Goal: Transaction & Acquisition: Subscribe to service/newsletter

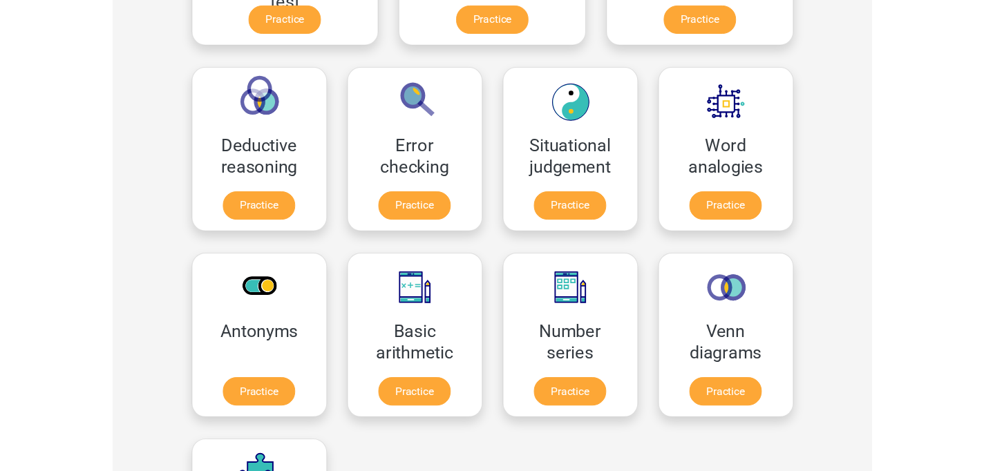
scroll to position [556, 0]
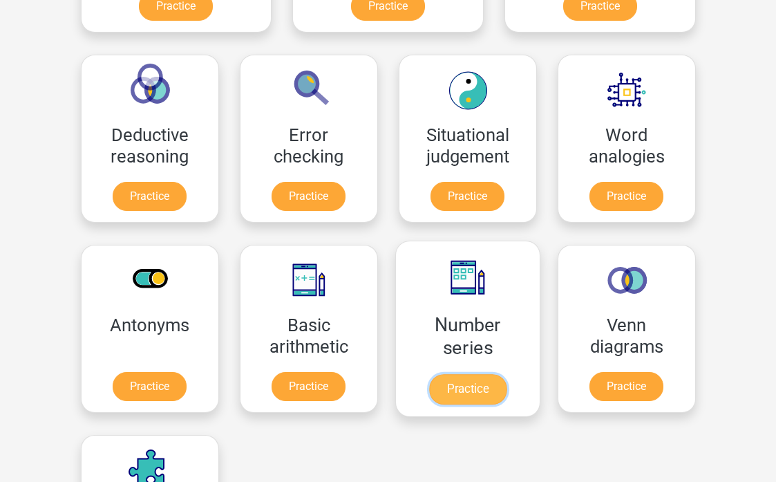
click at [428, 381] on link "Practice" at bounding box center [466, 389] width 77 height 30
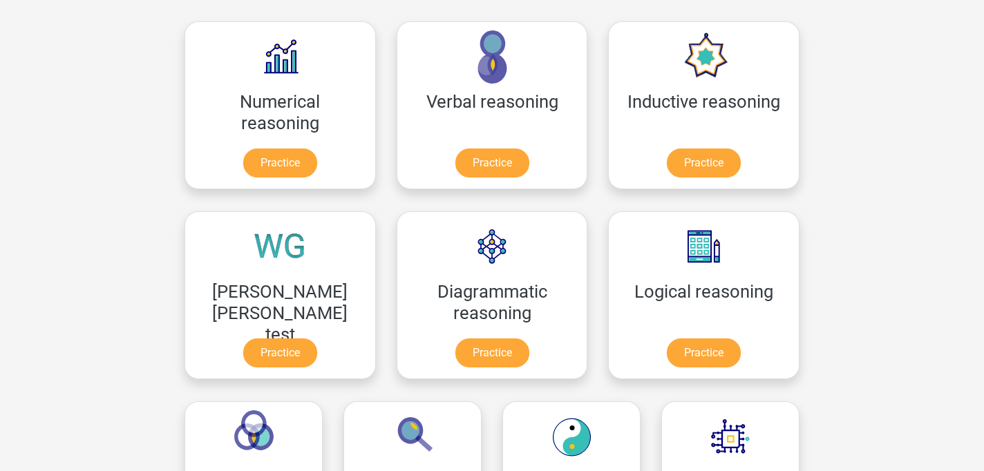
scroll to position [196, 0]
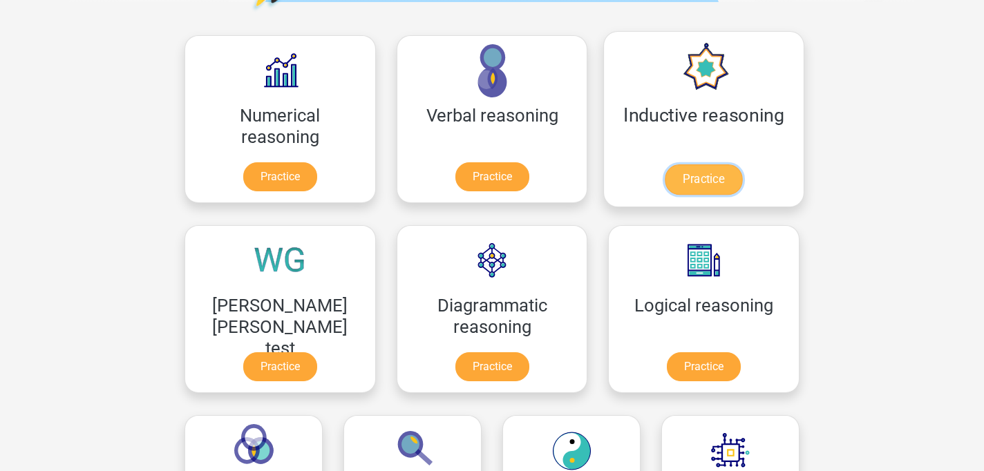
click at [665, 185] on link "Practice" at bounding box center [703, 179] width 77 height 30
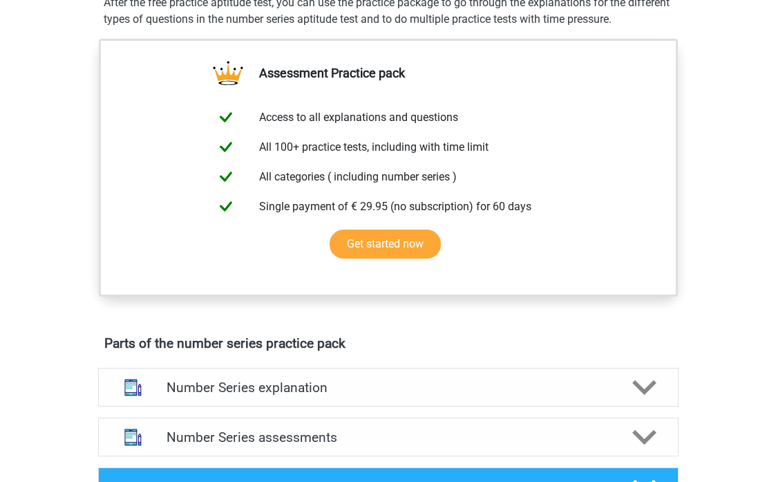
scroll to position [453, 0]
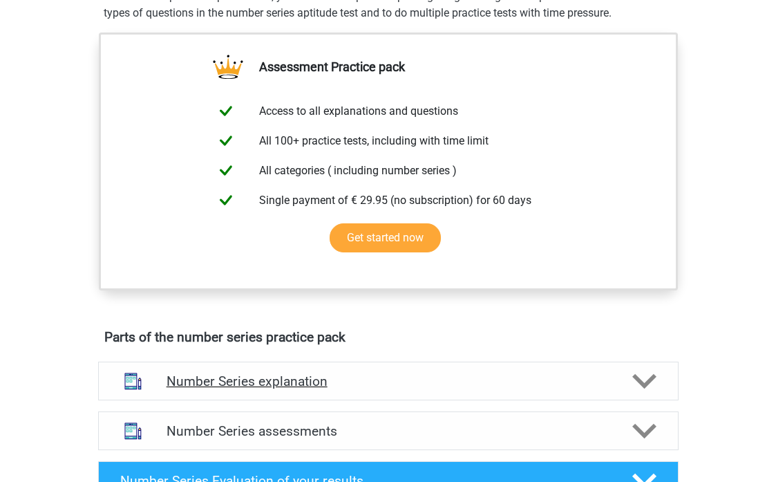
click at [643, 379] on icon at bounding box center [644, 381] width 24 height 24
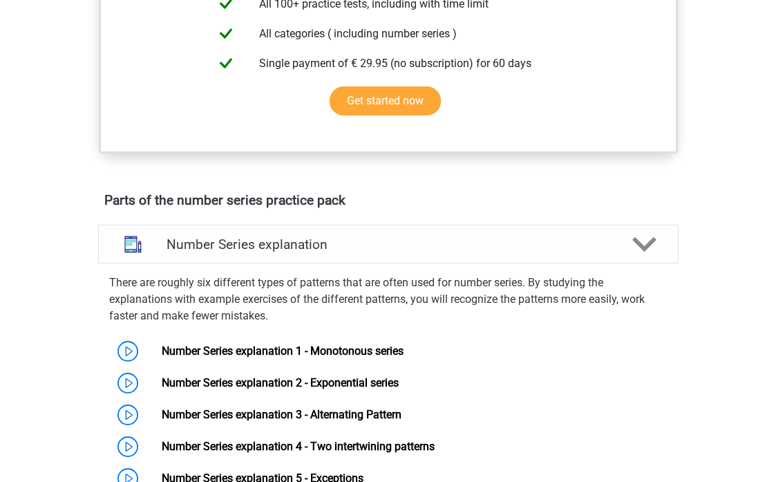
scroll to position [677, 0]
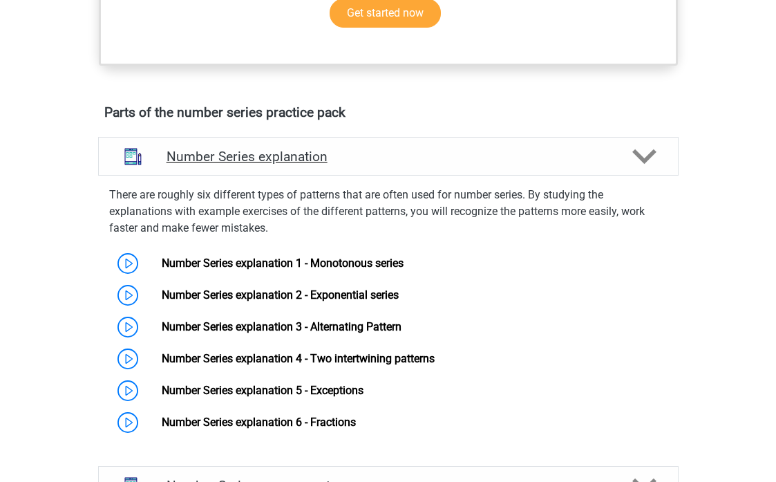
click at [641, 168] on icon at bounding box center [644, 156] width 24 height 24
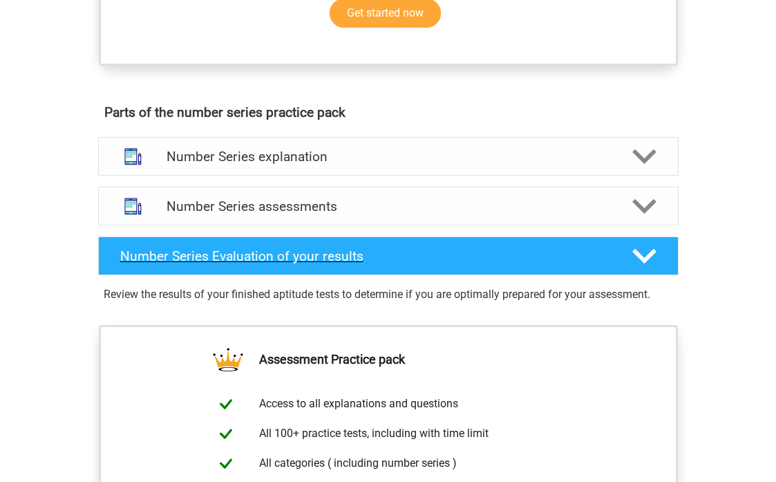
click at [649, 253] on polygon at bounding box center [644, 255] width 24 height 15
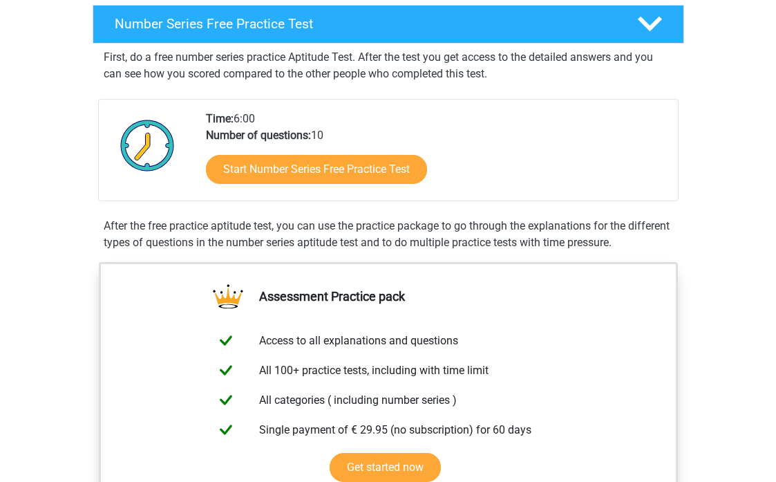
scroll to position [0, 0]
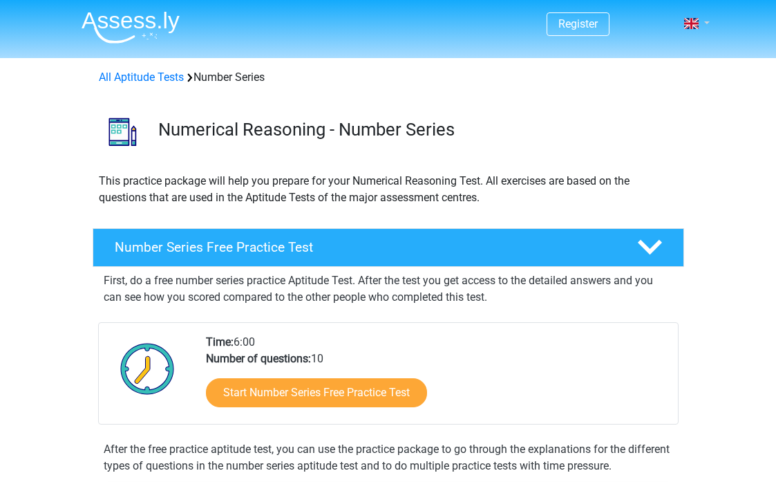
click at [697, 21] on span at bounding box center [691, 23] width 15 height 11
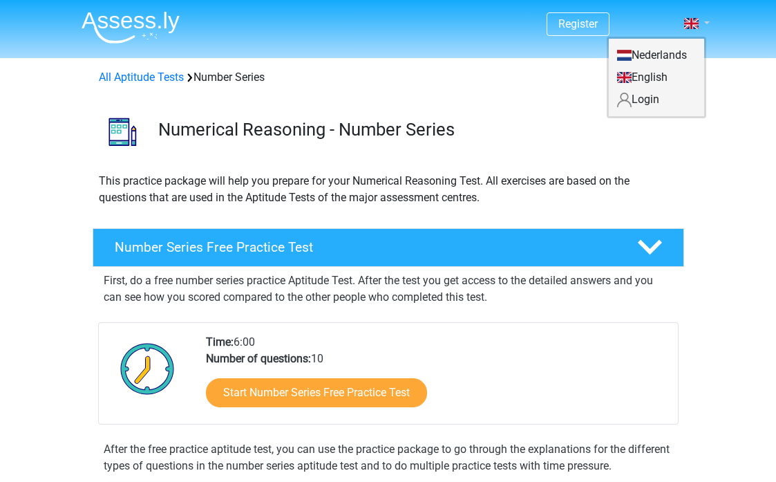
click at [697, 21] on span at bounding box center [691, 23] width 15 height 11
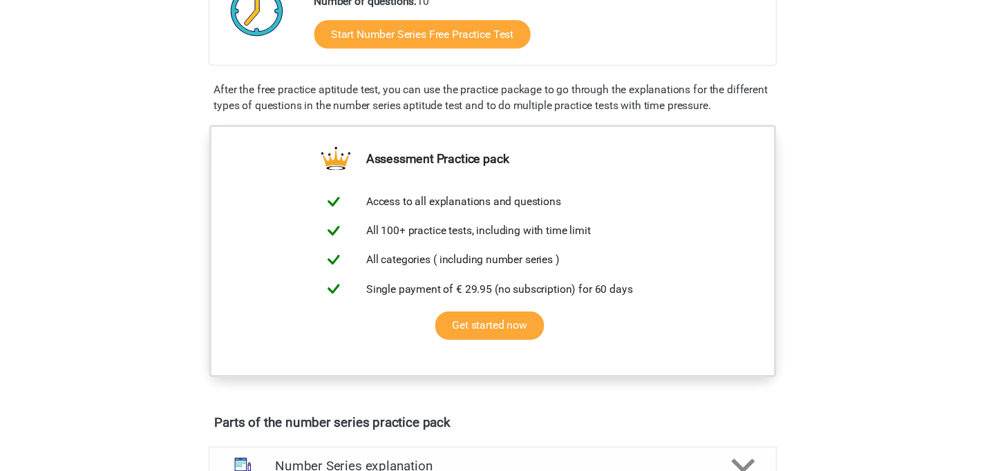
scroll to position [364, 0]
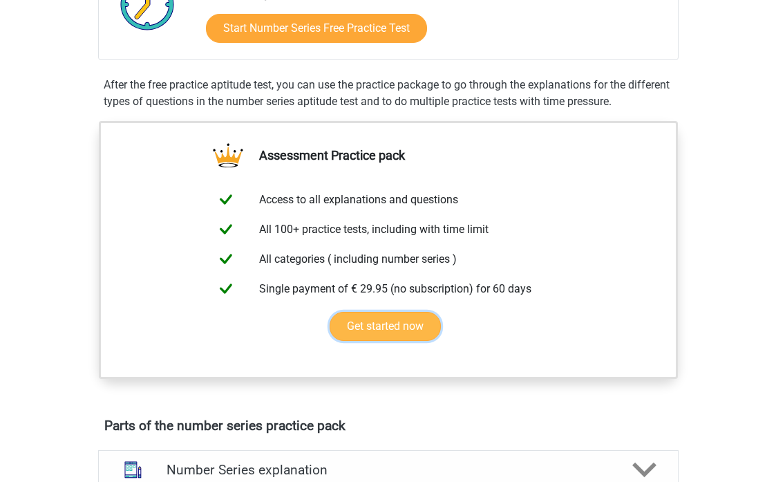
click at [397, 330] on link "Get started now" at bounding box center [385, 326] width 111 height 29
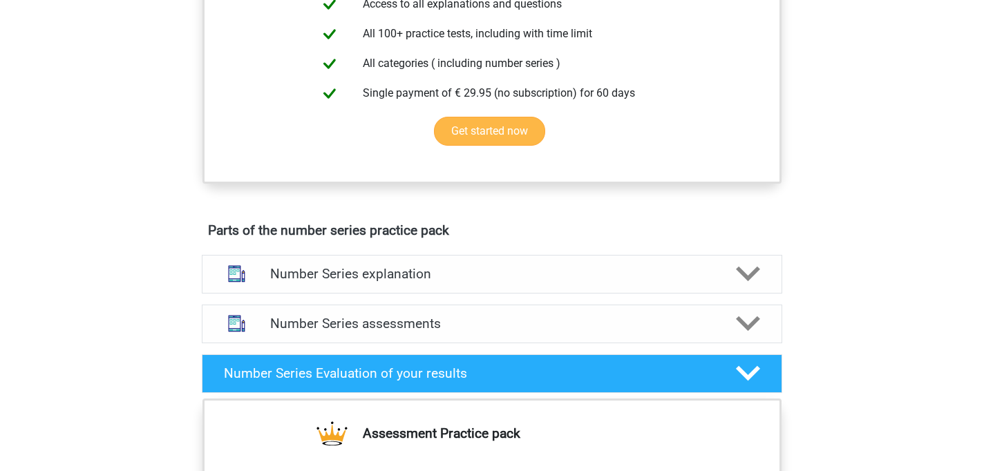
scroll to position [567, 0]
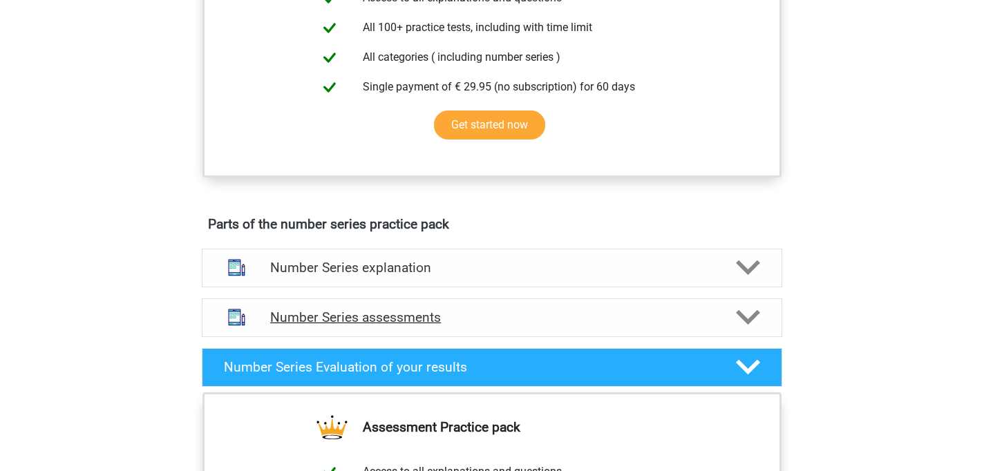
click at [750, 321] on polygon at bounding box center [748, 317] width 24 height 15
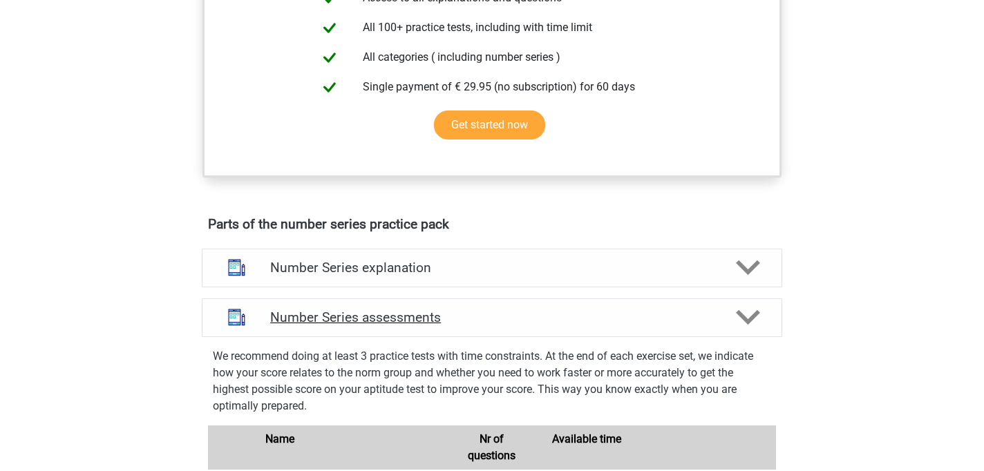
click at [750, 321] on polygon at bounding box center [748, 317] width 24 height 15
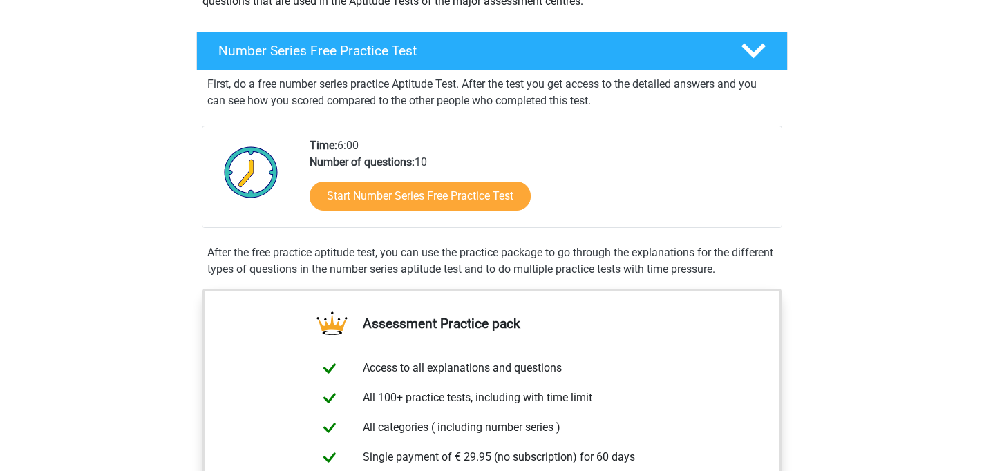
scroll to position [66, 0]
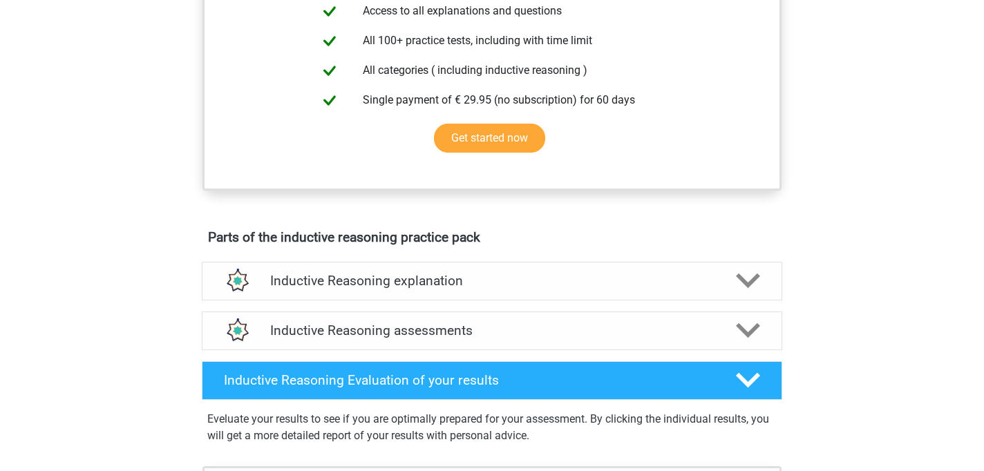
scroll to position [559, 0]
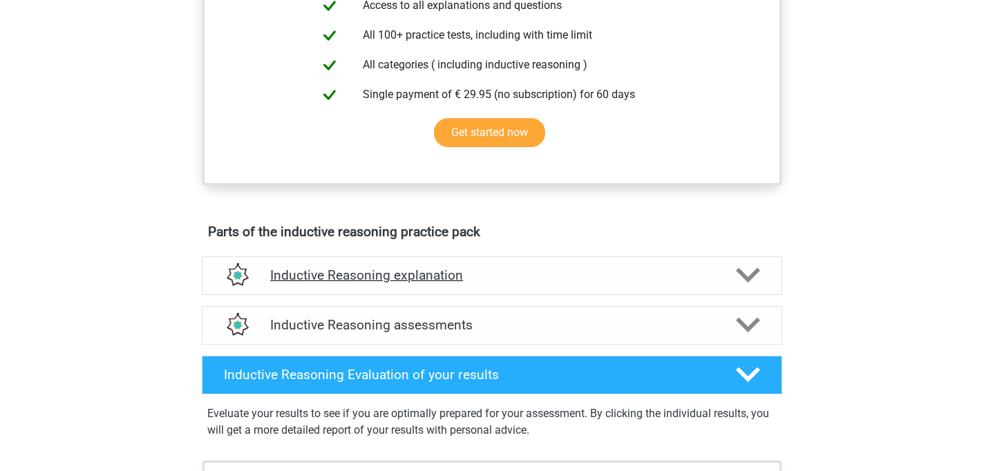
click at [748, 295] on div "Inductive Reasoning explanation" at bounding box center [492, 275] width 580 height 39
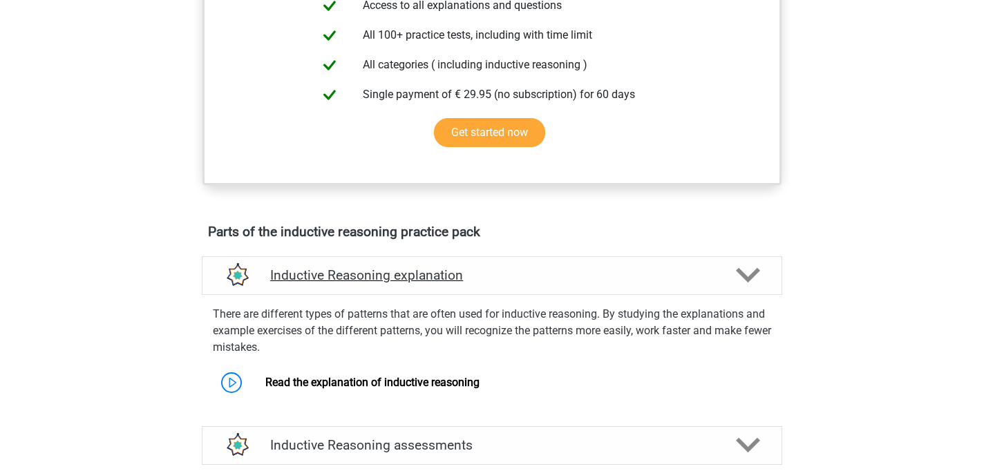
click at [748, 295] on div "Inductive Reasoning explanation" at bounding box center [492, 275] width 580 height 39
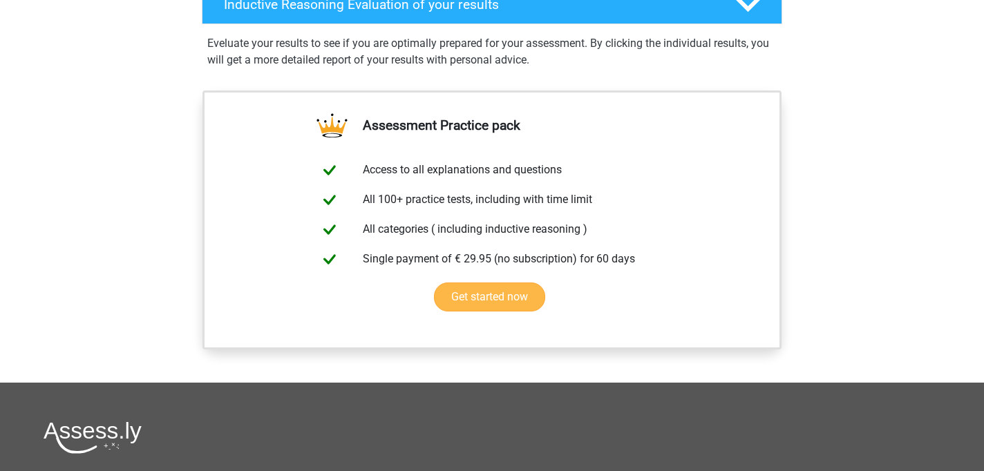
scroll to position [924, 0]
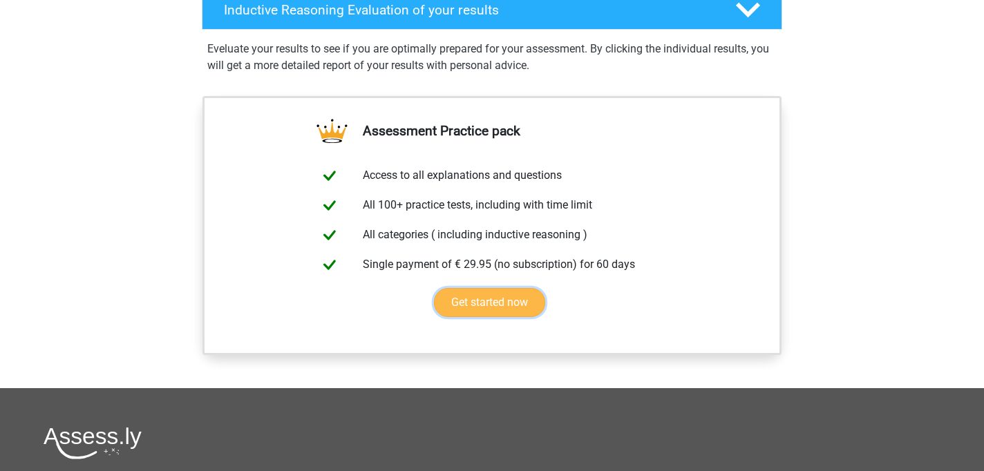
click at [520, 317] on link "Get started now" at bounding box center [489, 302] width 111 height 29
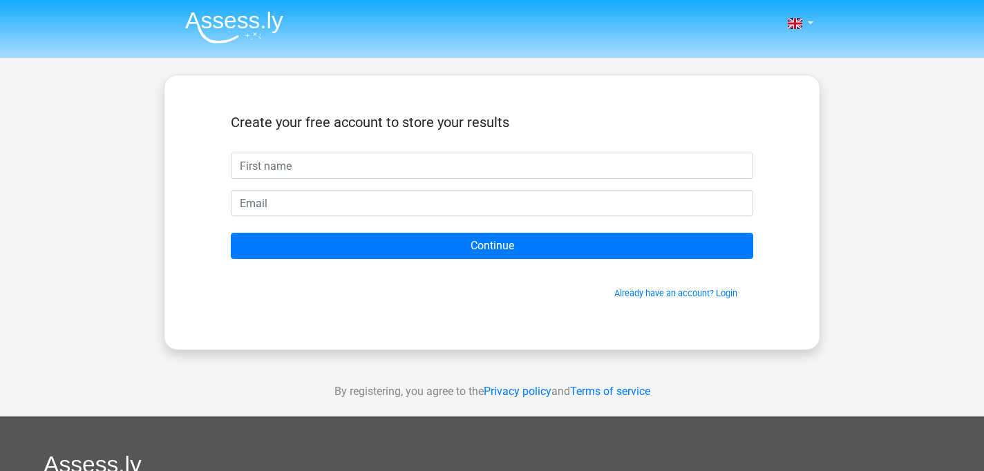
click at [542, 173] on input "text" at bounding box center [492, 166] width 522 height 26
type input "ฃ"
type input "Worasak"
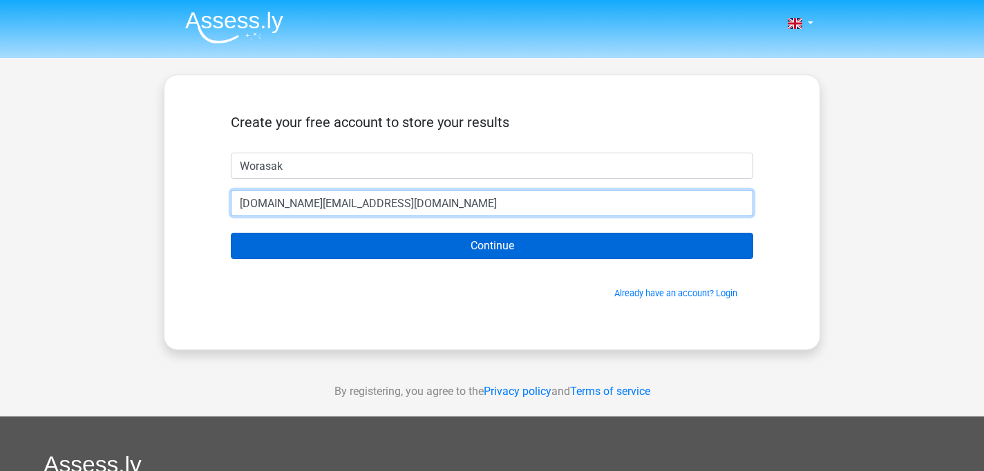
type input "ffirst.th@gmail.com"
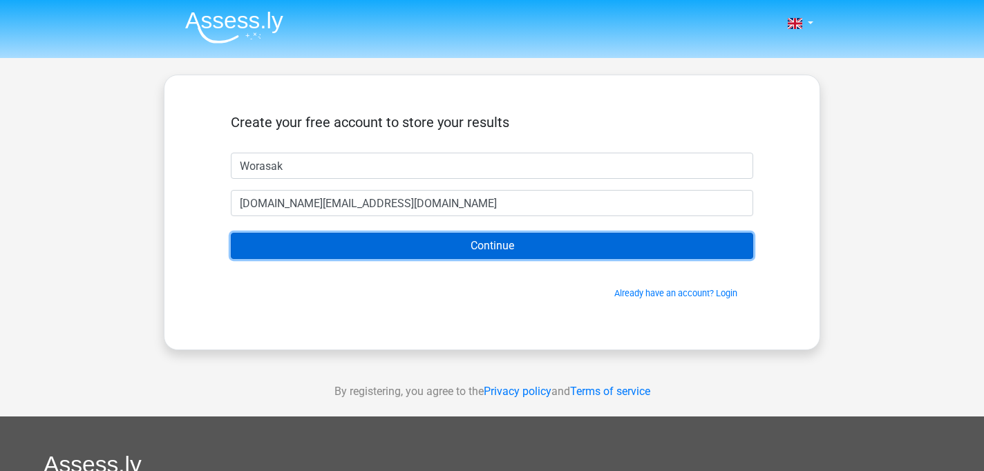
click at [509, 242] on input "Continue" at bounding box center [492, 246] width 522 height 26
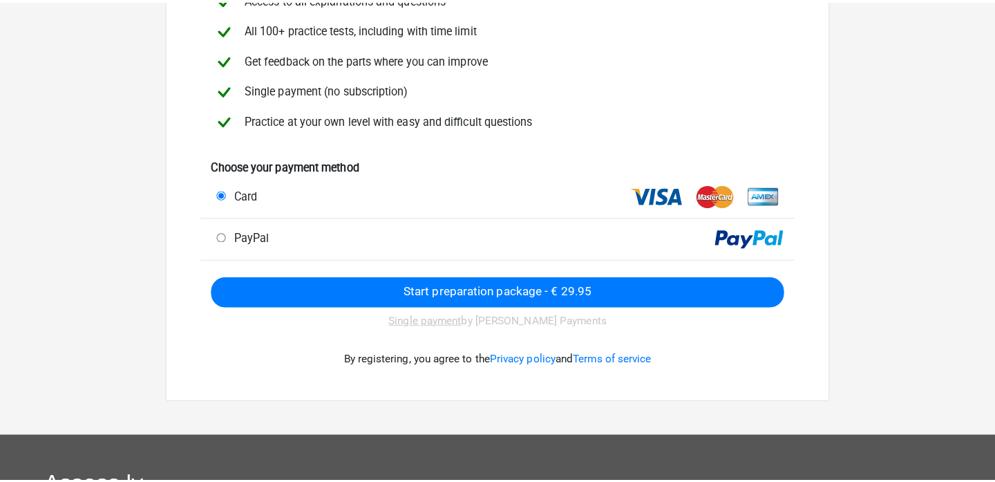
scroll to position [161, 0]
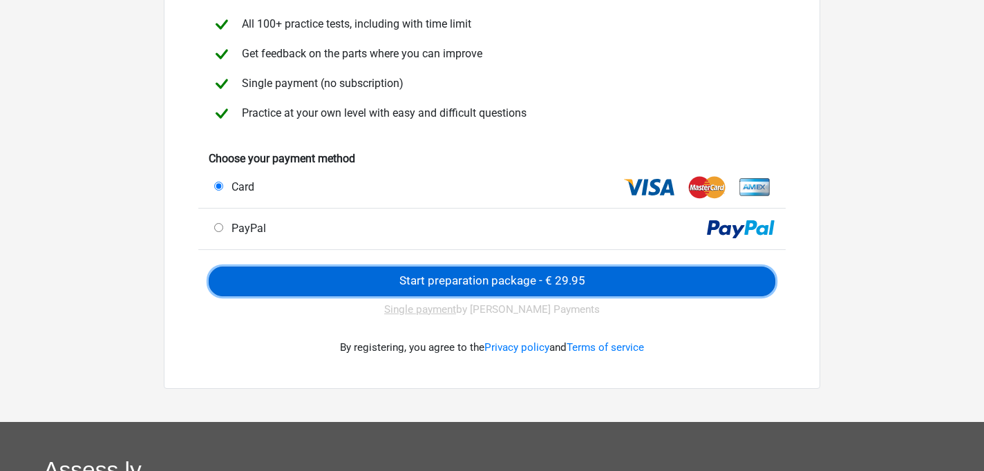
click at [513, 283] on input "Start preparation package - € 29.95" at bounding box center [492, 282] width 567 height 30
